Goal: Task Accomplishment & Management: Manage account settings

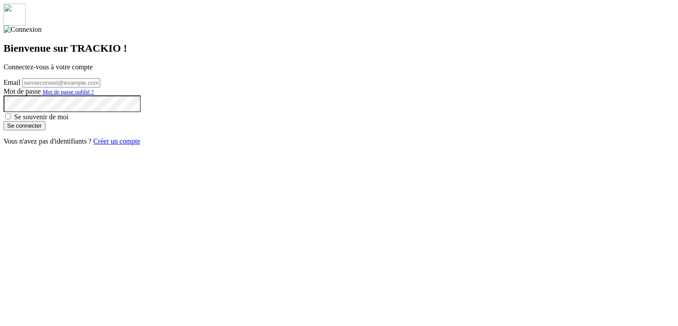
click at [100, 87] on input "Email" at bounding box center [61, 82] width 78 height 9
type input "[PERSON_NAME][EMAIL_ADDRESS][DOMAIN_NAME]"
click at [45, 130] on button "Se connecter" at bounding box center [25, 125] width 42 height 9
click at [100, 87] on input "Email" at bounding box center [61, 82] width 78 height 9
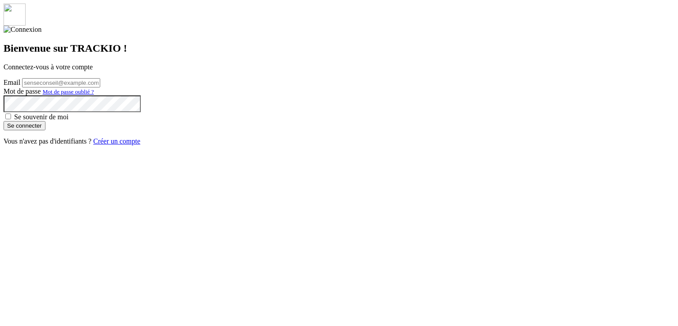
click at [100, 87] on input "Email" at bounding box center [61, 82] width 78 height 9
type input "[PERSON_NAME][EMAIL_ADDRESS][DOMAIN_NAME]"
